Goal: Task Accomplishment & Management: Complete application form

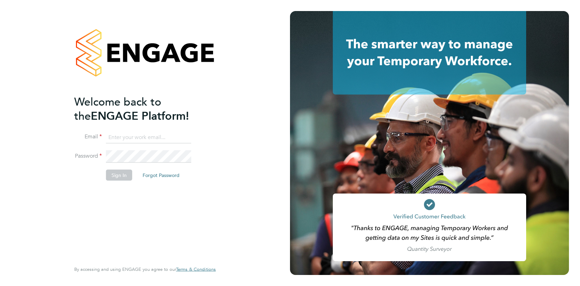
type input "[PERSON_NAME][EMAIL_ADDRESS][PERSON_NAME][DOMAIN_NAME]"
click at [124, 177] on button "Sign In" at bounding box center [119, 175] width 26 height 11
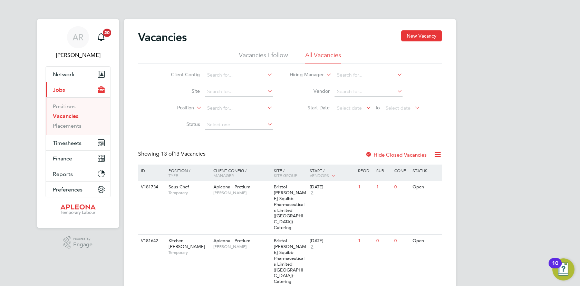
click at [68, 115] on link "Vacancies" at bounding box center [66, 116] width 26 height 7
click at [364, 74] on input at bounding box center [369, 75] width 68 height 10
click at [359, 85] on li "[PERSON_NAME]" at bounding box center [376, 84] width 85 height 9
type input "[PERSON_NAME]"
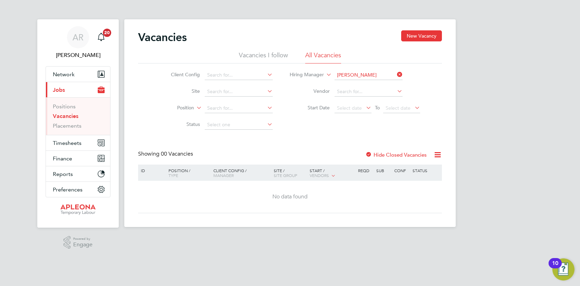
click at [266, 75] on icon at bounding box center [266, 75] width 0 height 10
click at [264, 82] on li "Apleona - Pretium" at bounding box center [243, 84] width 79 height 9
type input "Apleona - Pretium"
click at [266, 90] on icon at bounding box center [266, 91] width 0 height 10
click at [234, 122] on li "IBM - Hursley" at bounding box center [259, 119] width 111 height 9
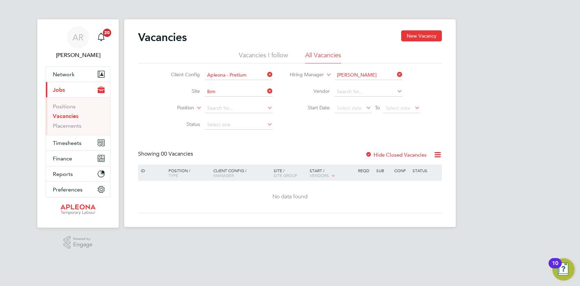
type input "IBM - Hursley"
click at [417, 36] on button "New Vacancy" at bounding box center [421, 35] width 41 height 11
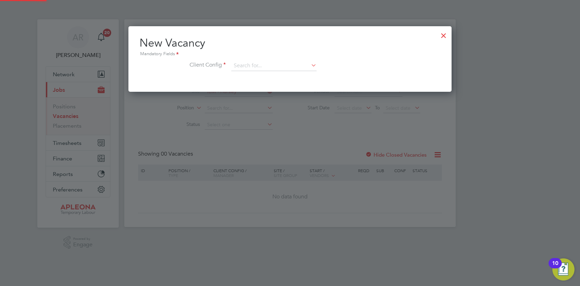
scroll to position [66, 324]
click at [310, 64] on icon at bounding box center [310, 65] width 0 height 10
click at [285, 74] on li "Apleona - Pretium" at bounding box center [274, 75] width 86 height 9
type input "Apleona - Pretium"
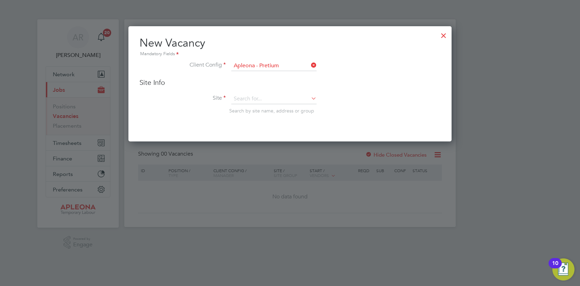
click at [310, 100] on icon at bounding box center [310, 99] width 0 height 10
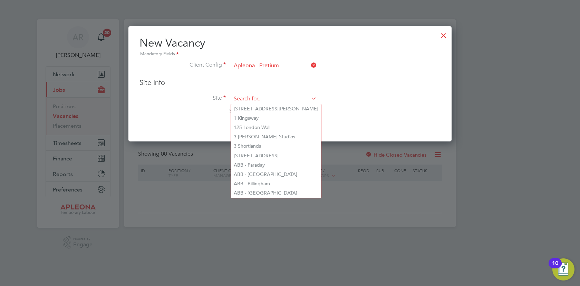
click at [247, 98] on input at bounding box center [273, 99] width 85 height 10
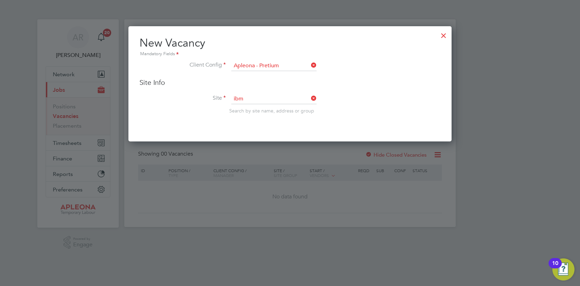
click at [252, 125] on li "IBM - Hursley" at bounding box center [286, 127] width 111 height 9
type input "IBM - Hursley"
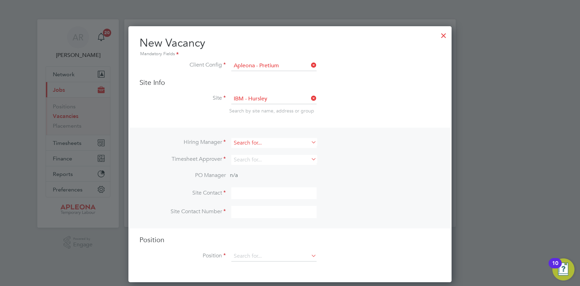
click at [280, 142] on input at bounding box center [273, 143] width 85 height 10
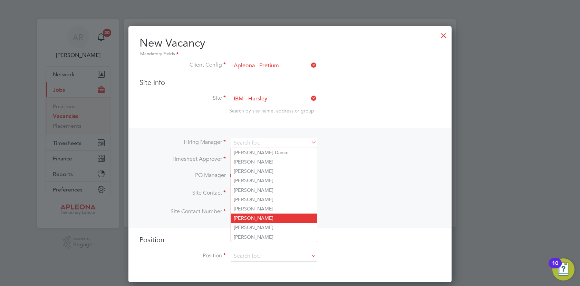
click at [254, 216] on li "[PERSON_NAME]" at bounding box center [274, 218] width 86 height 9
type input "[PERSON_NAME]"
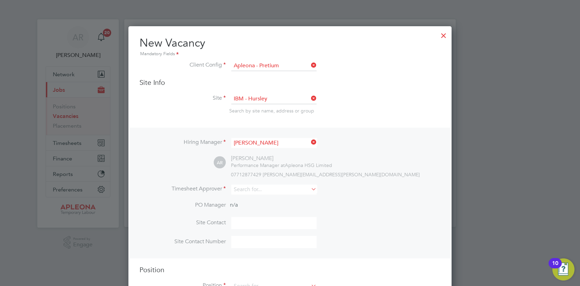
scroll to position [287, 324]
click at [260, 190] on input at bounding box center [273, 190] width 85 height 10
click at [249, 200] on li "[PERSON_NAME]" at bounding box center [275, 199] width 89 height 9
type input "[PERSON_NAME]"
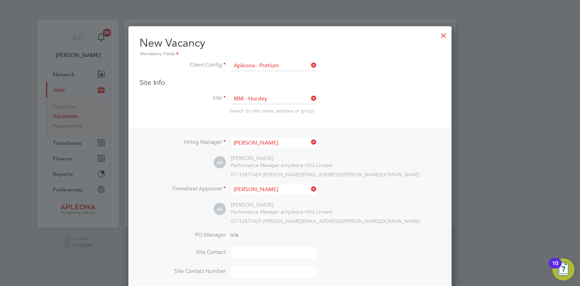
click at [236, 252] on input at bounding box center [273, 253] width 85 height 12
type input "[PERSON_NAME]"
click at [258, 275] on input at bounding box center [273, 272] width 85 height 12
type input "07840 708209"
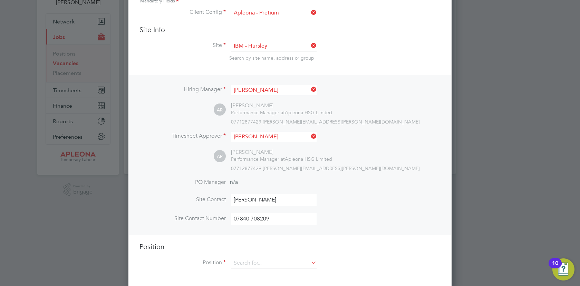
scroll to position [57, 0]
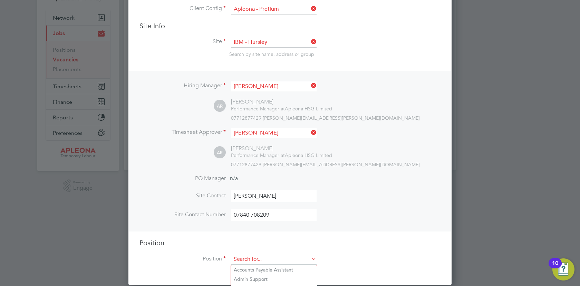
click at [259, 260] on input at bounding box center [273, 260] width 85 height 10
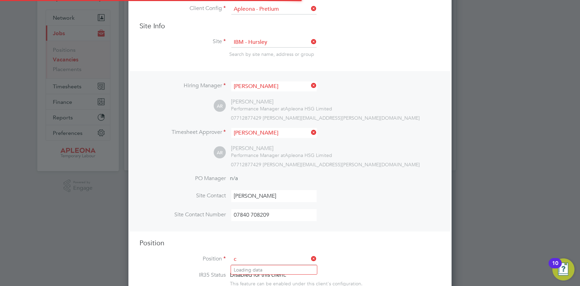
scroll to position [993, 324]
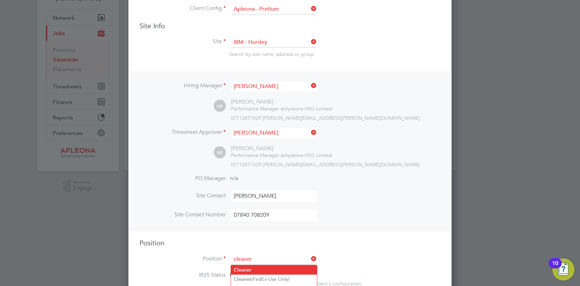
click at [297, 267] on li "Cleaner" at bounding box center [274, 270] width 86 height 9
type input "Cleaner"
type textarea "Lor Ipsumdol Sitametco adip el seddo eiu tem incididu ut labore, etdolore mag a…"
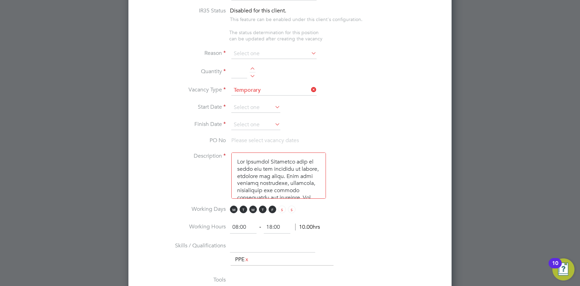
scroll to position [333, 0]
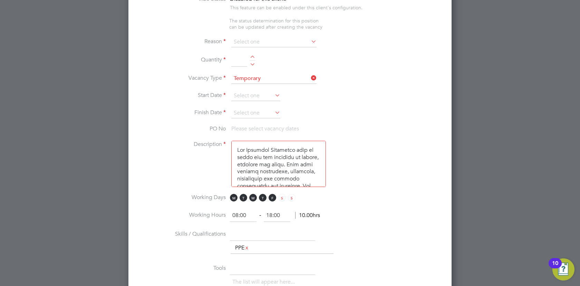
click at [310, 42] on icon at bounding box center [310, 42] width 0 height 10
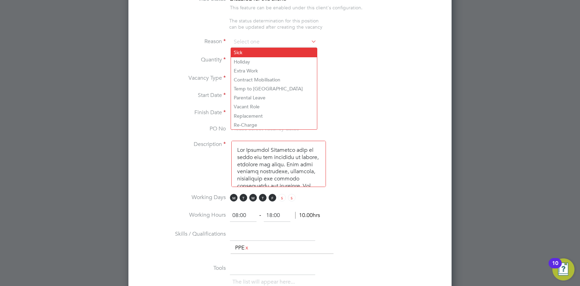
click at [282, 52] on li "Sick" at bounding box center [274, 52] width 86 height 9
type input "Sick"
click at [263, 53] on li "Sick" at bounding box center [274, 52] width 86 height 9
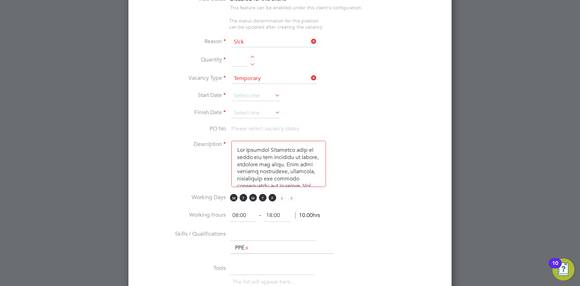
click at [369, 76] on li "Vacancy Type Temporary" at bounding box center [290, 82] width 301 height 17
click at [239, 63] on input at bounding box center [239, 60] width 16 height 12
type input "1"
click at [274, 97] on icon at bounding box center [274, 95] width 0 height 10
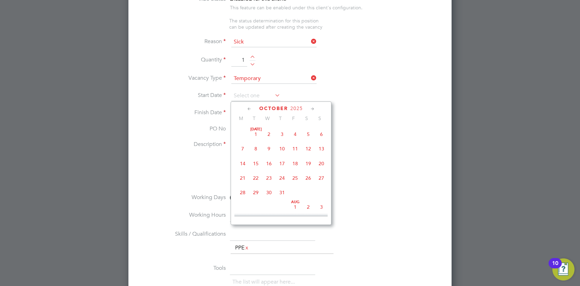
scroll to position [194, 0]
click at [244, 180] on span "6" at bounding box center [242, 172] width 13 height 13
type input "[DATE]"
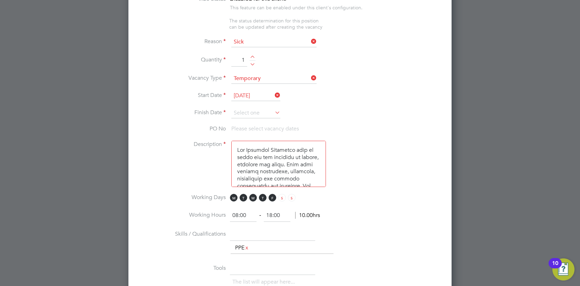
click at [274, 114] on icon at bounding box center [274, 113] width 0 height 10
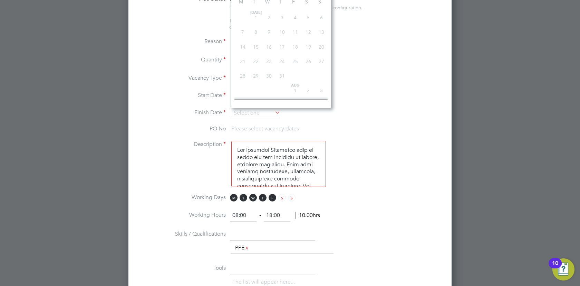
scroll to position [209, 0]
click at [274, 114] on icon at bounding box center [274, 113] width 0 height 10
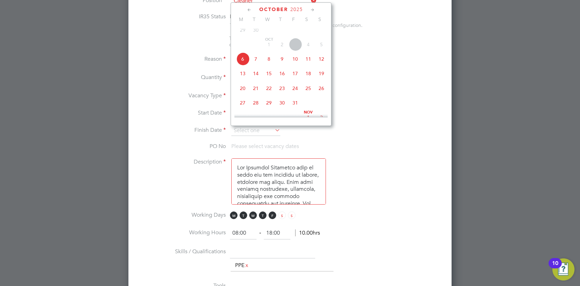
scroll to position [311, 0]
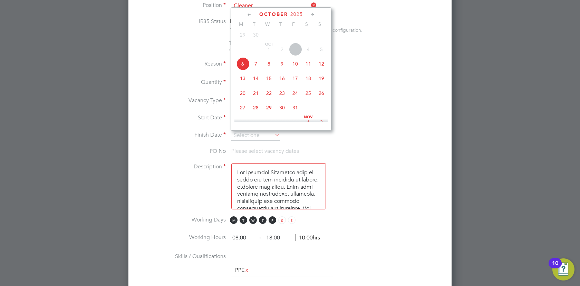
click at [312, 15] on icon at bounding box center [312, 15] width 7 height 8
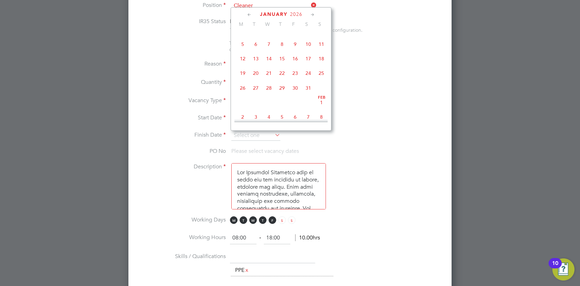
click at [295, 95] on span "30" at bounding box center [295, 88] width 13 height 13
type input "[DATE]"
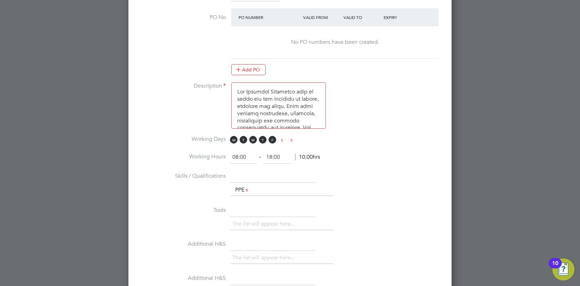
scroll to position [462, 0]
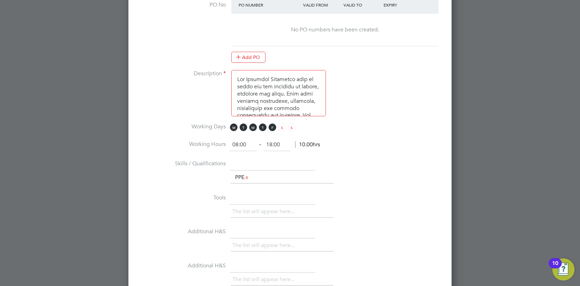
click at [249, 146] on input "08:00" at bounding box center [243, 145] width 27 height 12
click at [237, 144] on input "08:00" at bounding box center [243, 145] width 27 height 12
type input "10:00"
click at [272, 146] on input "18:00" at bounding box center [277, 145] width 27 height 12
type input "16:00"
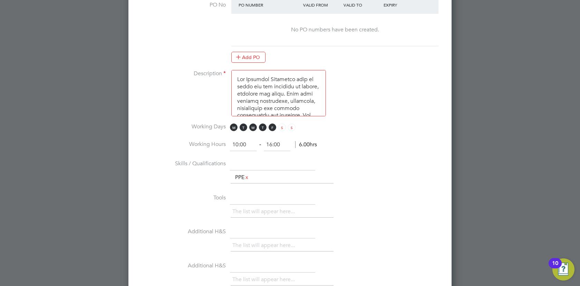
click at [328, 204] on li "Tools The list will appear here..." at bounding box center [290, 209] width 301 height 34
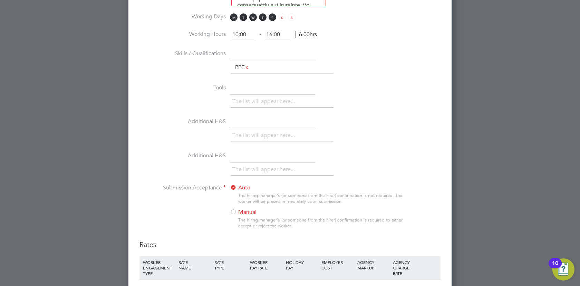
scroll to position [573, 0]
click at [233, 211] on div at bounding box center [233, 212] width 7 height 7
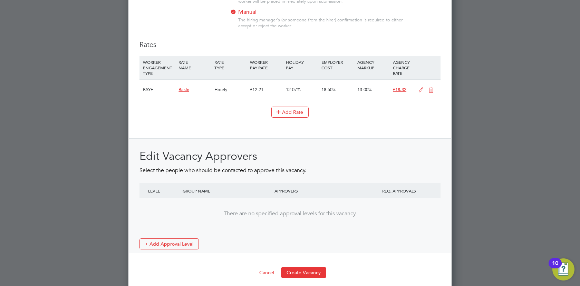
scroll to position [774, 0]
click at [288, 274] on button "Create Vacancy" at bounding box center [303, 271] width 45 height 11
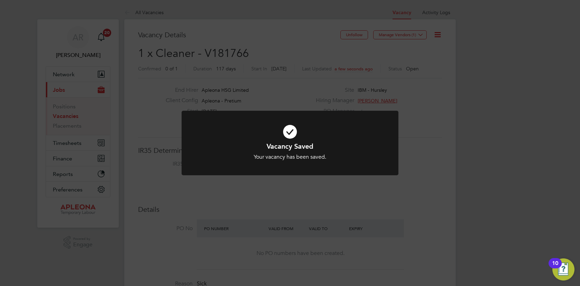
click at [432, 113] on div "Vacancy Saved Your vacancy has been saved. Cancel Okay" at bounding box center [290, 143] width 580 height 286
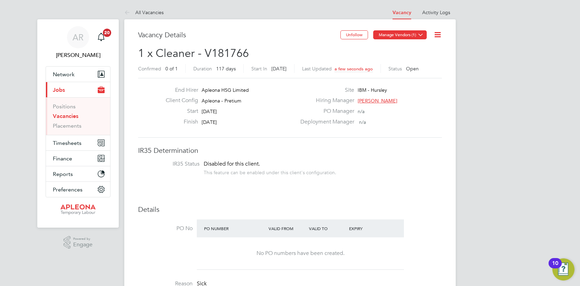
click at [389, 35] on button "Manage Vendors (1)" at bounding box center [400, 34] width 54 height 9
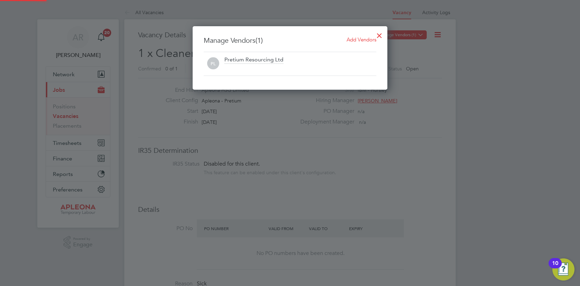
scroll to position [64, 195]
click at [362, 39] on span "Add Vendors" at bounding box center [362, 39] width 30 height 7
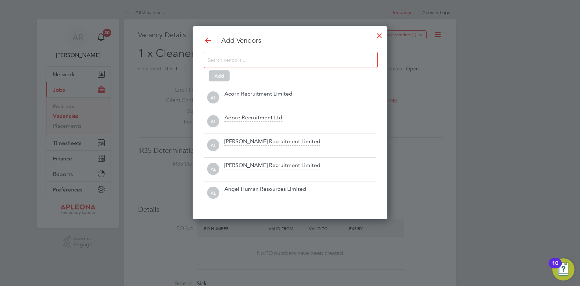
scroll to position [194, 195]
click at [230, 61] on input at bounding box center [285, 59] width 155 height 9
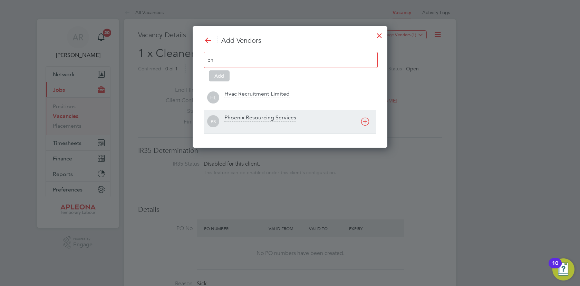
type input "ph"
click at [249, 115] on div "Phoenix Resourcing Services" at bounding box center [261, 118] width 72 height 8
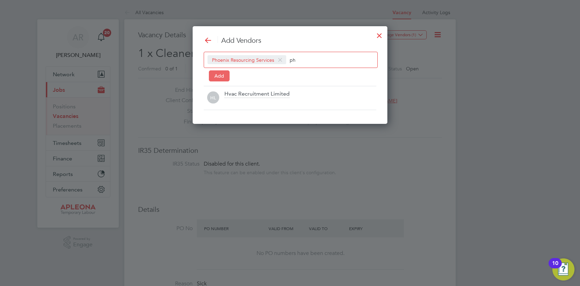
click at [223, 75] on button "Add" at bounding box center [219, 75] width 21 height 11
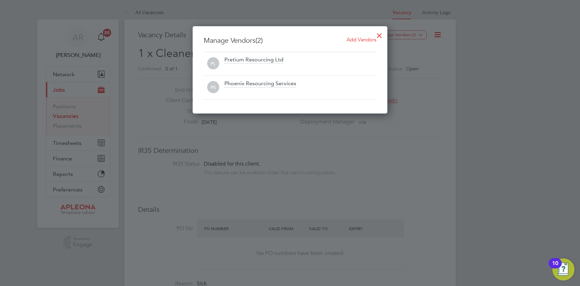
click at [378, 35] on div at bounding box center [379, 34] width 12 height 12
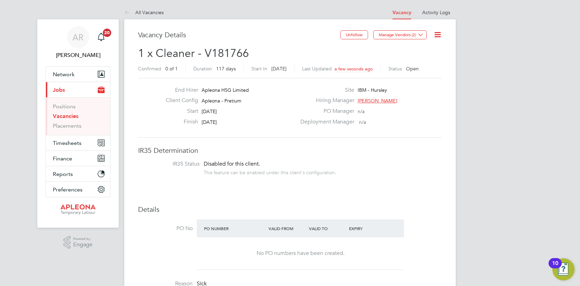
click at [438, 34] on icon at bounding box center [437, 34] width 9 height 9
click at [72, 126] on link "Placements" at bounding box center [67, 126] width 29 height 7
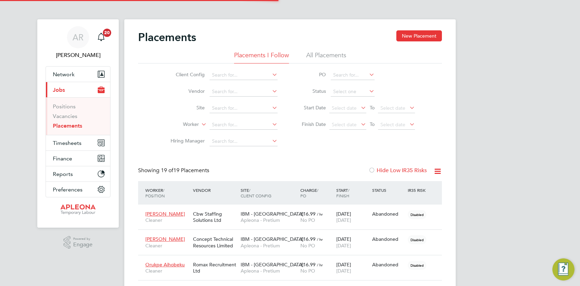
scroll to position [20, 48]
click at [271, 143] on icon at bounding box center [271, 141] width 0 height 10
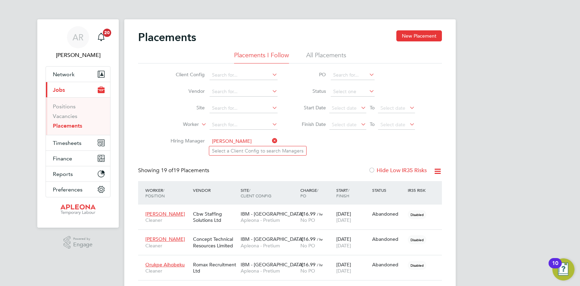
type input "[PERSON_NAME]"
click at [271, 75] on icon at bounding box center [271, 75] width 0 height 10
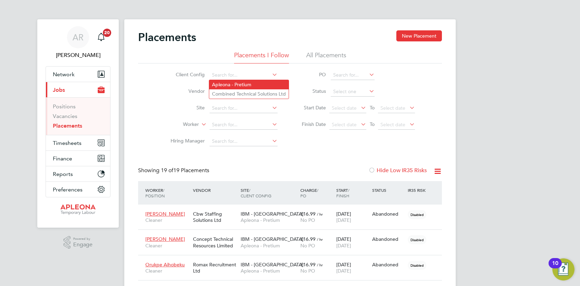
click at [266, 85] on li "Apleona - Pretium" at bounding box center [248, 84] width 79 height 9
type input "Apleona - Pretium"
click at [271, 143] on icon at bounding box center [271, 141] width 0 height 10
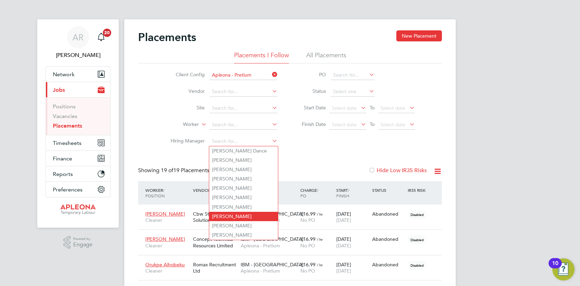
click at [235, 212] on li "[PERSON_NAME]" at bounding box center [243, 216] width 69 height 9
type input "[PERSON_NAME]"
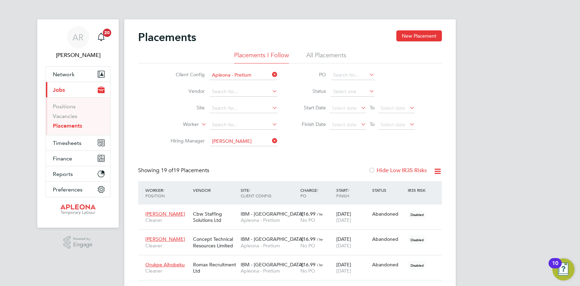
click at [271, 89] on icon at bounding box center [271, 91] width 0 height 10
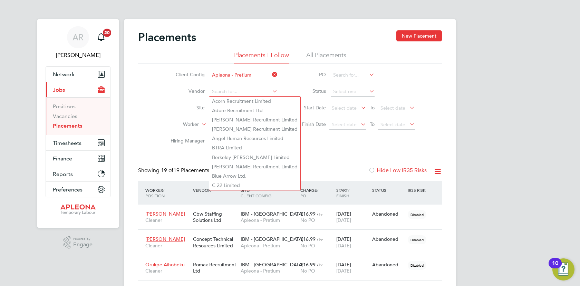
click at [292, 82] on li "PO" at bounding box center [354, 75] width 137 height 17
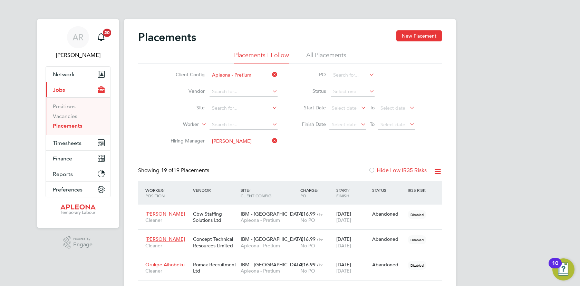
click at [271, 107] on icon at bounding box center [271, 108] width 0 height 10
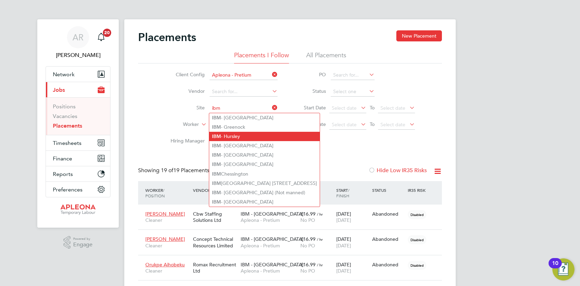
click at [255, 135] on li "IBM - Hursley" at bounding box center [264, 136] width 111 height 9
type input "IBM - Hursley"
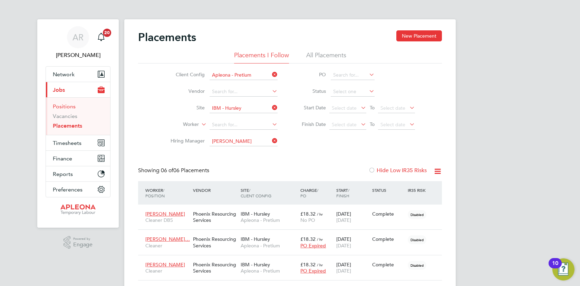
click at [61, 108] on link "Positions" at bounding box center [64, 106] width 23 height 7
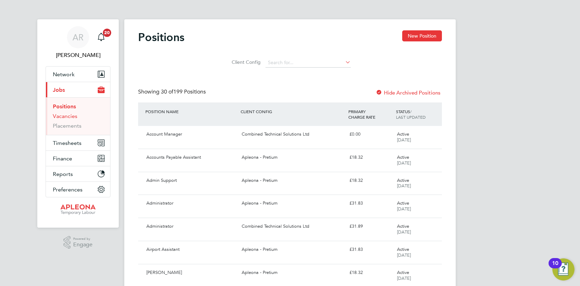
click at [61, 115] on link "Vacancies" at bounding box center [65, 116] width 25 height 7
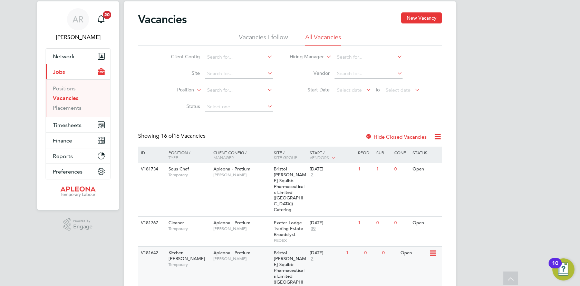
scroll to position [4, 0]
